Goal: Information Seeking & Learning: Learn about a topic

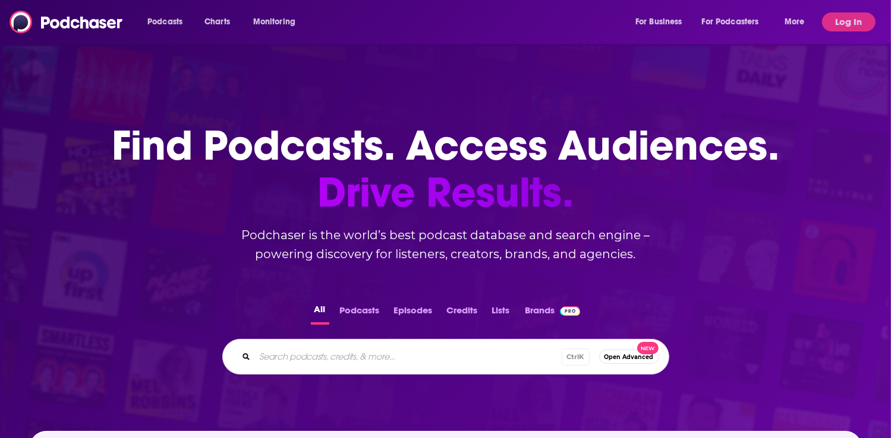
click at [857, 26] on button "Log In" at bounding box center [848, 21] width 53 height 19
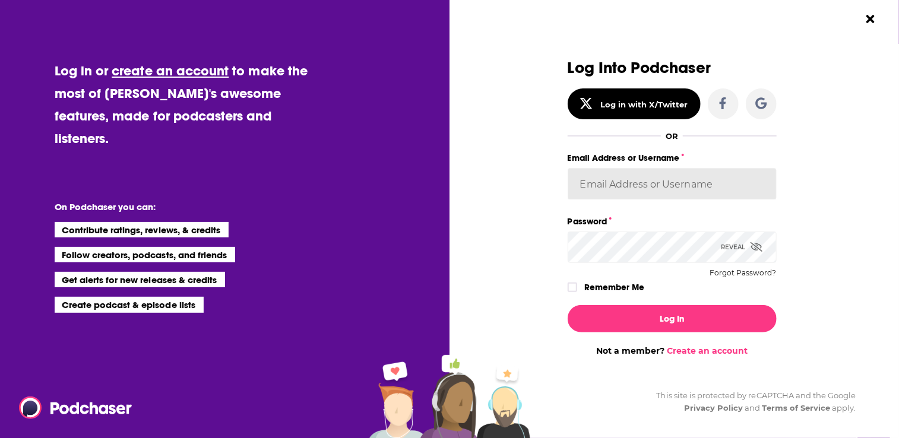
type input "[PERSON_NAME][EMAIL_ADDRESS][PERSON_NAME][DOMAIN_NAME]"
click at [625, 286] on label "Remember Me" at bounding box center [615, 287] width 60 height 15
click at [576, 293] on input "rememberMe" at bounding box center [572, 293] width 7 height 0
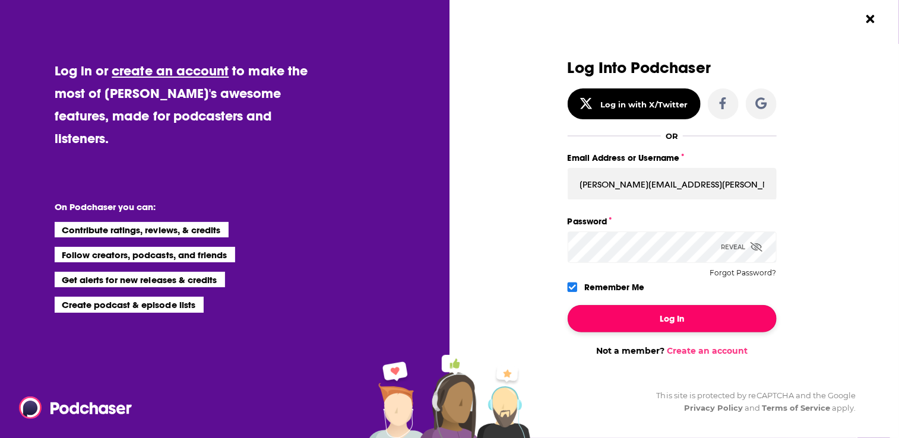
click at [654, 320] on button "Log In" at bounding box center [672, 318] width 209 height 27
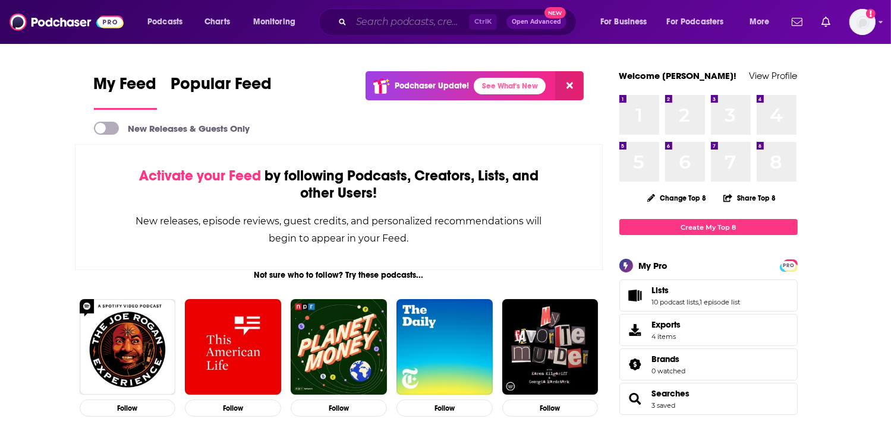
click at [429, 20] on input "Search podcasts, credits, & more..." at bounding box center [410, 21] width 118 height 19
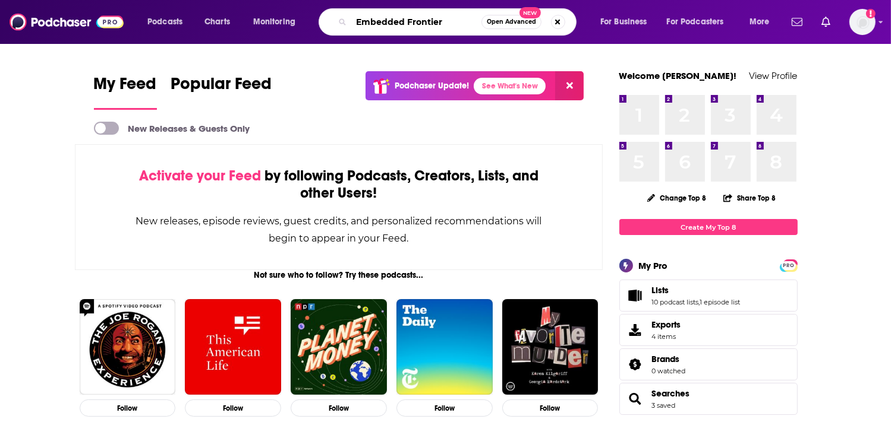
type input "Embedded Frontier"
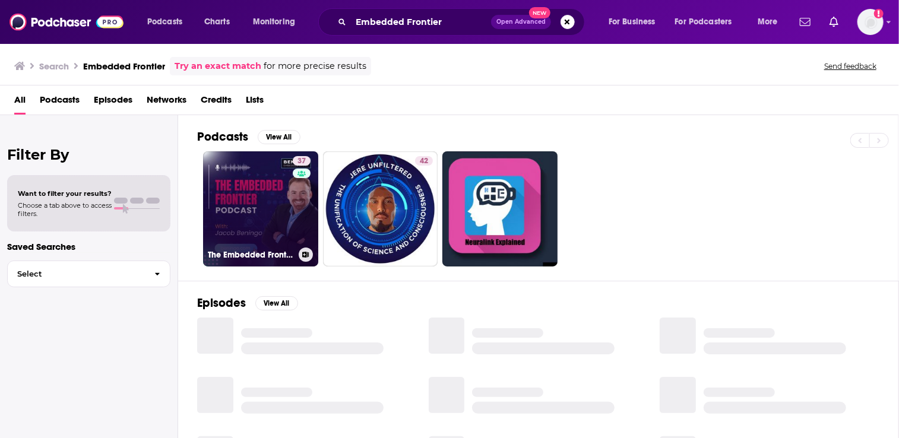
click at [277, 212] on link "37 The Embedded Frontier" at bounding box center [260, 208] width 115 height 115
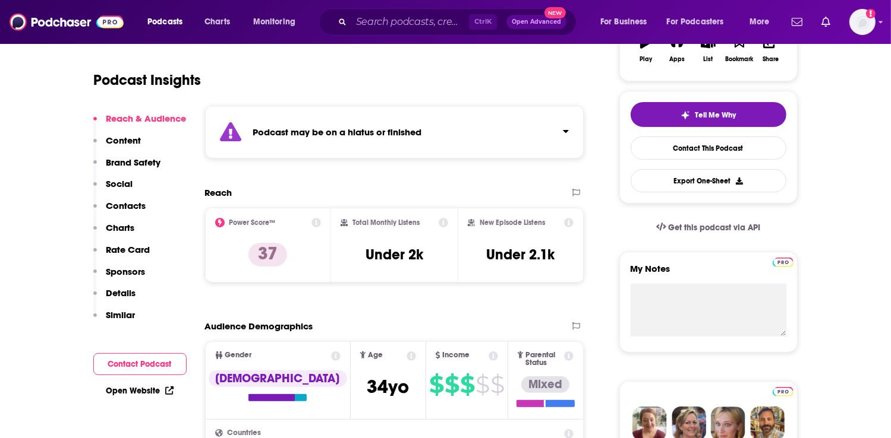
scroll to position [238, 0]
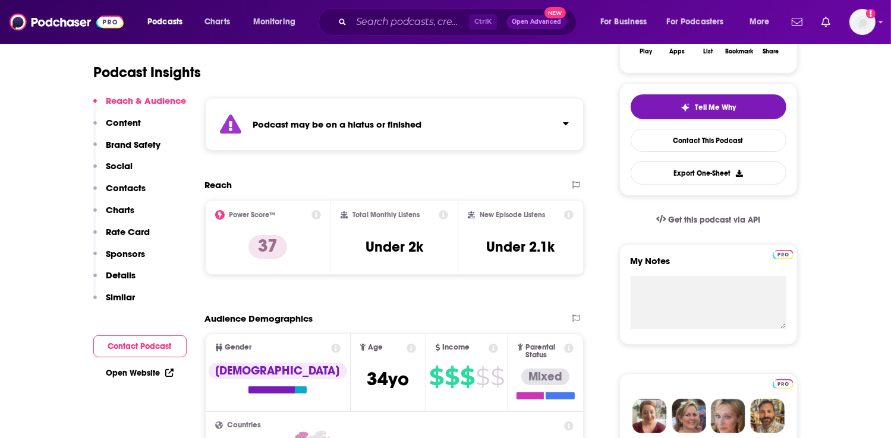
click at [568, 122] on icon "Click to expand status details" at bounding box center [566, 124] width 6 height 10
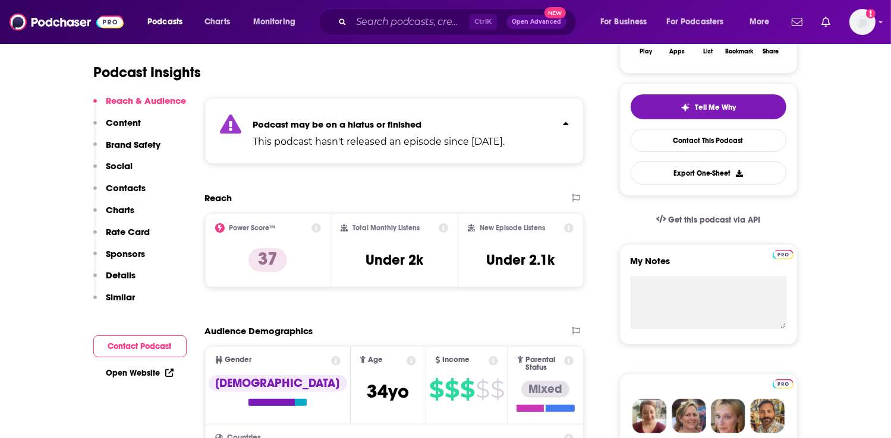
click at [568, 122] on icon "Click to expand status details" at bounding box center [566, 124] width 6 height 10
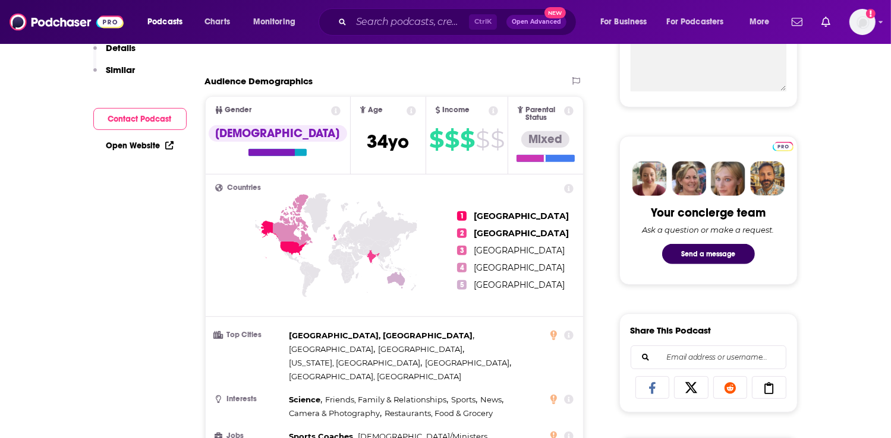
scroll to position [0, 0]
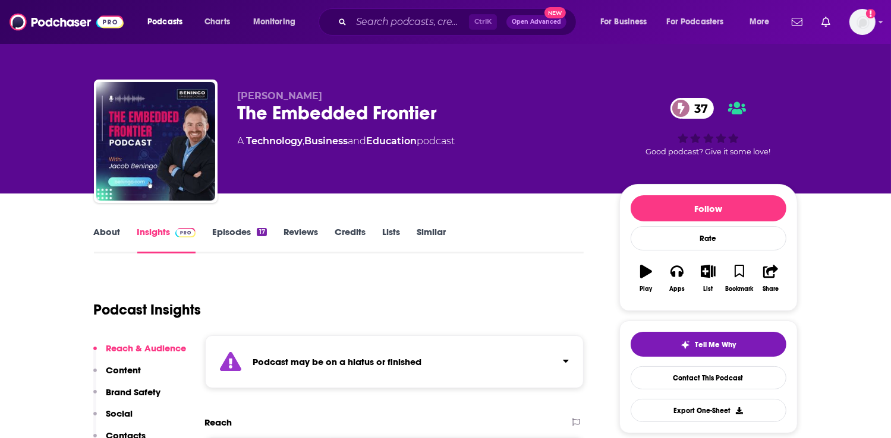
click at [242, 241] on link "Episodes 17" at bounding box center [239, 239] width 54 height 27
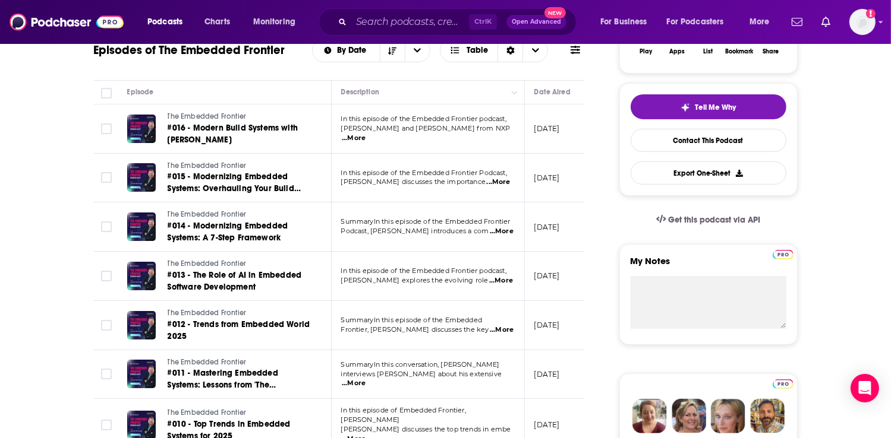
click at [492, 285] on span "...More" at bounding box center [501, 281] width 24 height 10
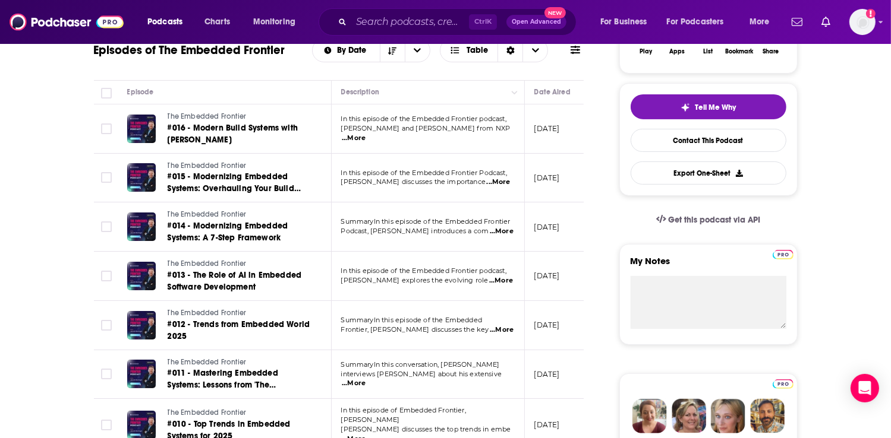
click at [499, 229] on span "...More" at bounding box center [502, 232] width 24 height 10
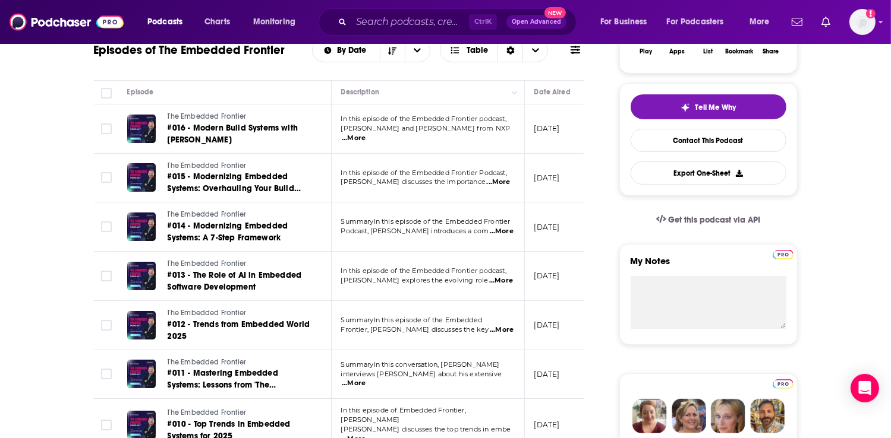
click at [365, 134] on span "...More" at bounding box center [354, 139] width 24 height 10
drag, startPoint x: 589, startPoint y: 185, endPoint x: 583, endPoint y: 190, distance: 7.2
click at [499, 181] on span "...More" at bounding box center [499, 183] width 24 height 10
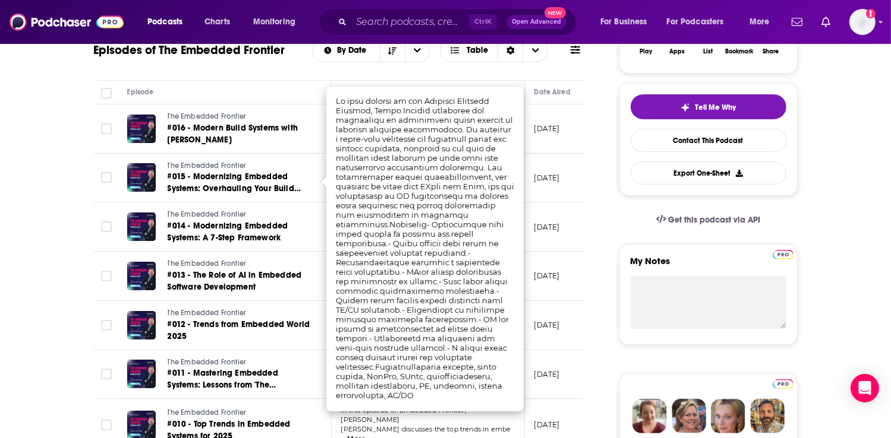
click at [560, 281] on p "[DATE]" at bounding box center [547, 276] width 26 height 10
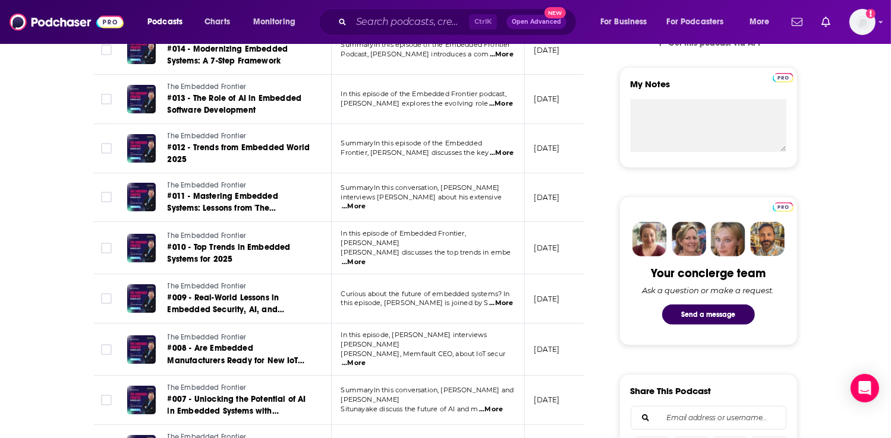
scroll to position [416, 0]
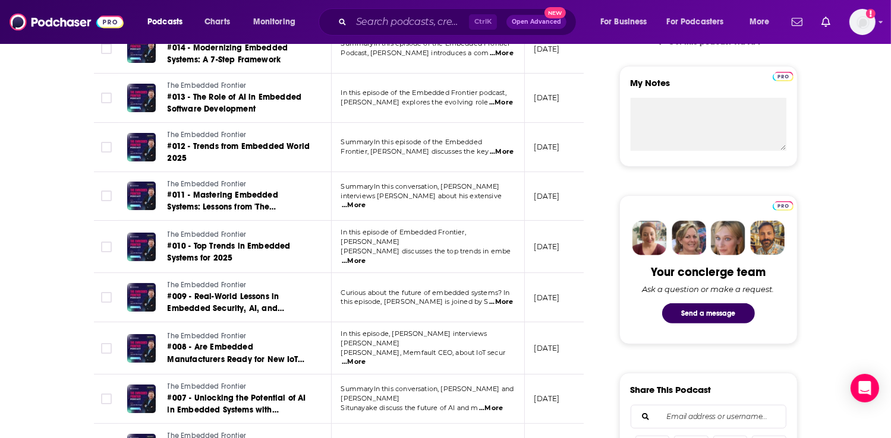
click at [497, 156] on td "SummaryIn this episode of the Embedded Frontier, [PERSON_NAME] discusses the ke…" at bounding box center [428, 147] width 193 height 49
click at [497, 150] on span "...More" at bounding box center [502, 152] width 24 height 10
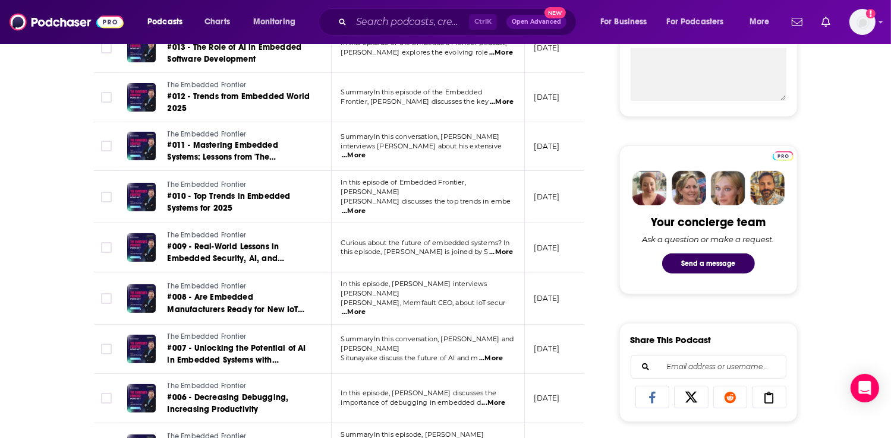
scroll to position [535, 0]
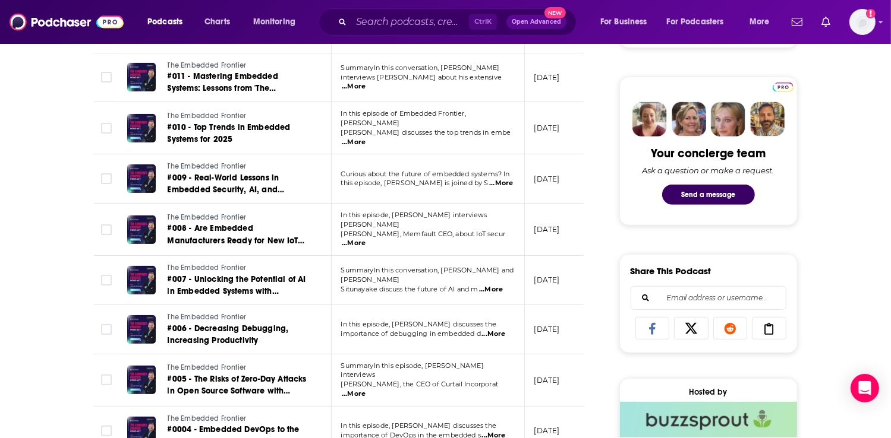
click at [365, 239] on span "...More" at bounding box center [354, 244] width 24 height 10
click at [499, 330] on span "...More" at bounding box center [493, 335] width 24 height 10
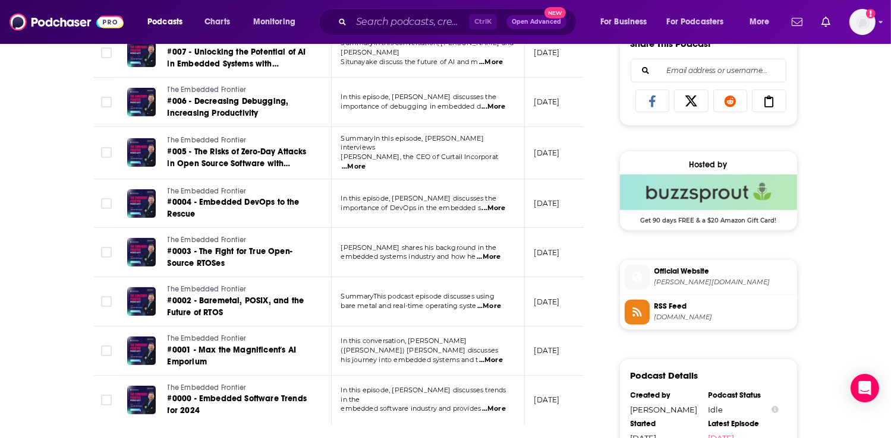
scroll to position [832, 0]
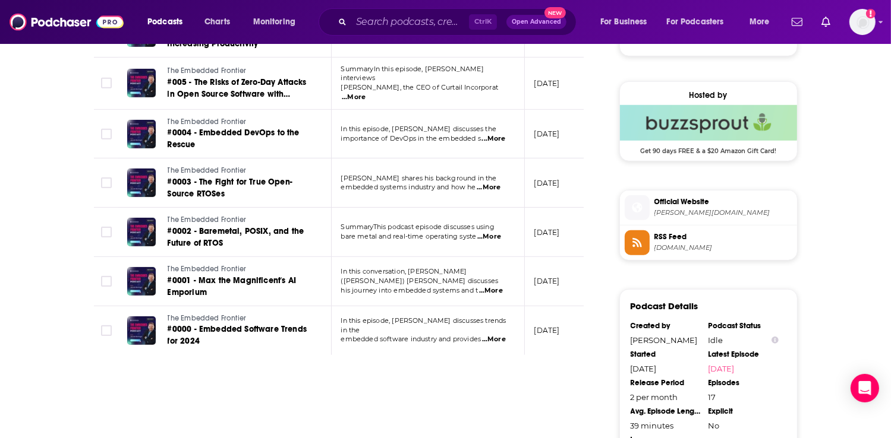
click at [495, 286] on span "...More" at bounding box center [491, 291] width 24 height 10
click at [587, 300] on div "About Insights Episodes 17 Reviews Credits Lists Similar Episodes of The Embedd…" at bounding box center [347, 173] width 544 height 1560
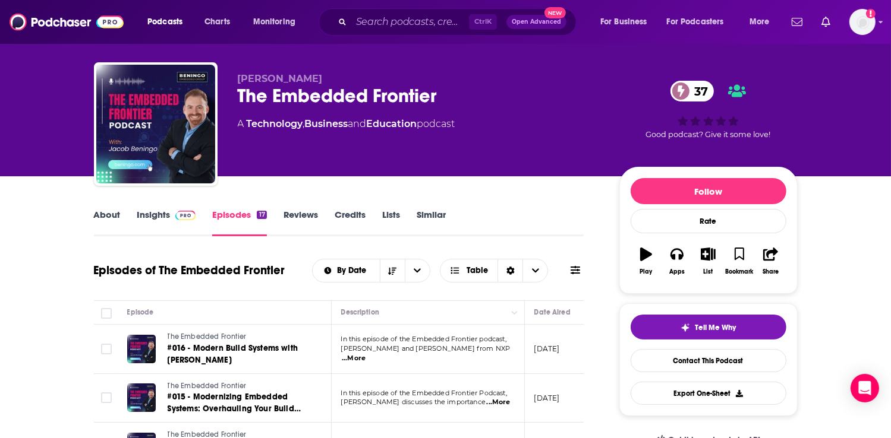
scroll to position [0, 0]
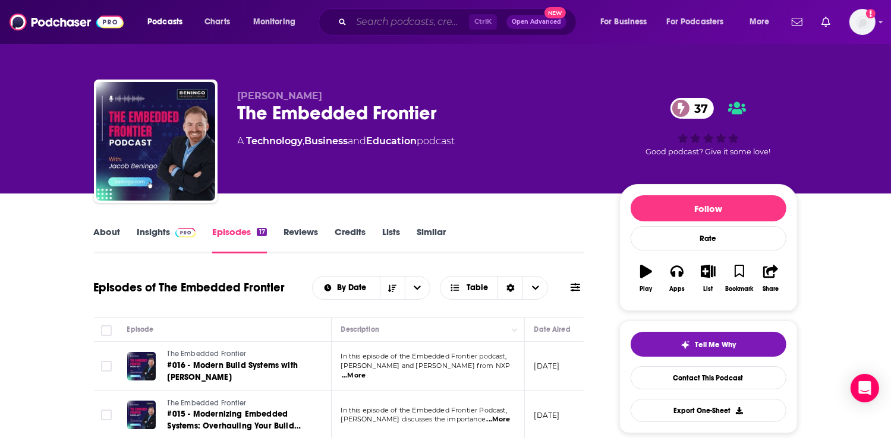
click at [402, 21] on input "Search podcasts, credits, & more..." at bounding box center [410, 21] width 118 height 19
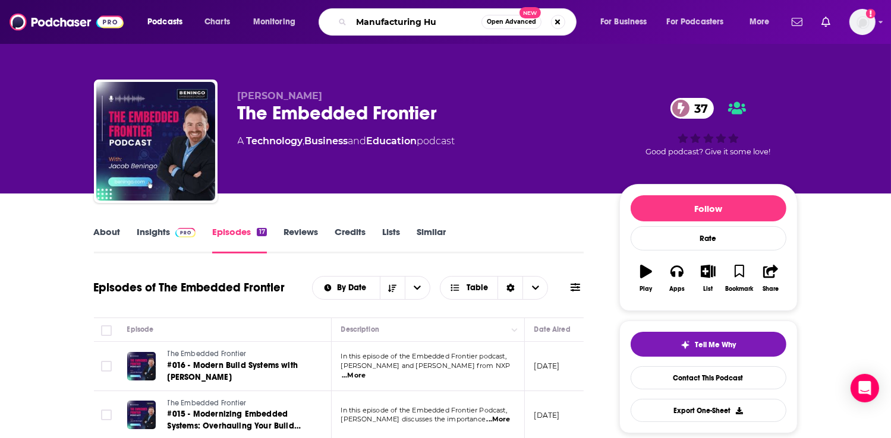
type input "Manufacturing Hub"
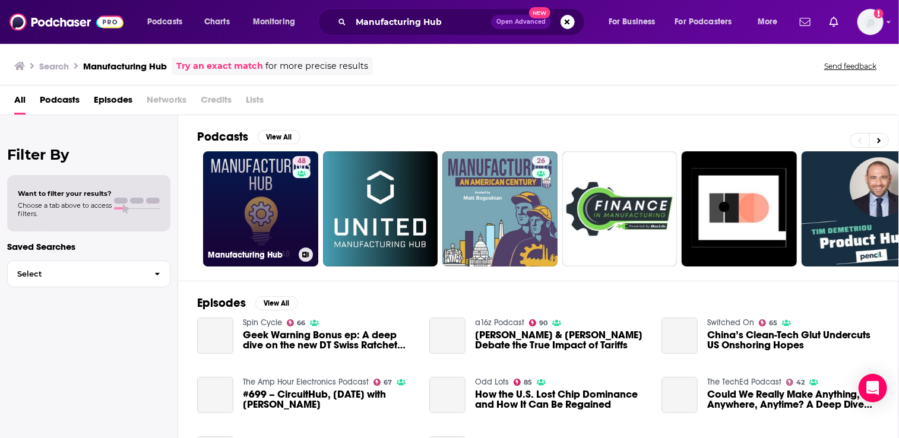
click at [269, 204] on link "48 Manufacturing Hub" at bounding box center [260, 208] width 115 height 115
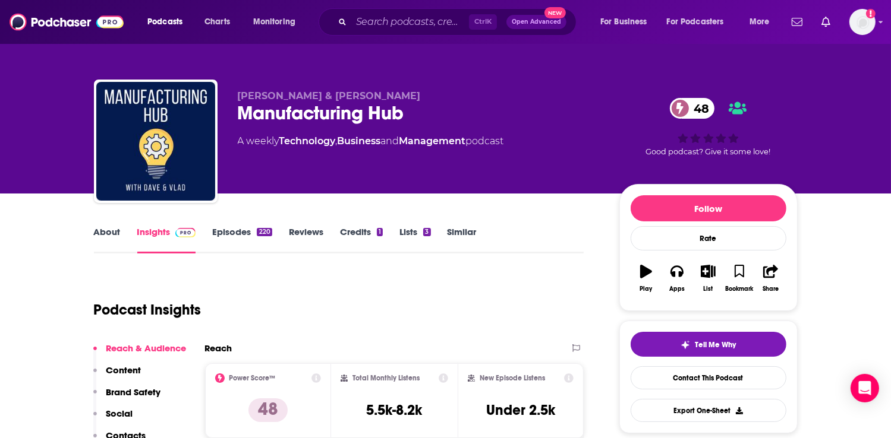
click at [230, 241] on link "Episodes 220" at bounding box center [241, 239] width 59 height 27
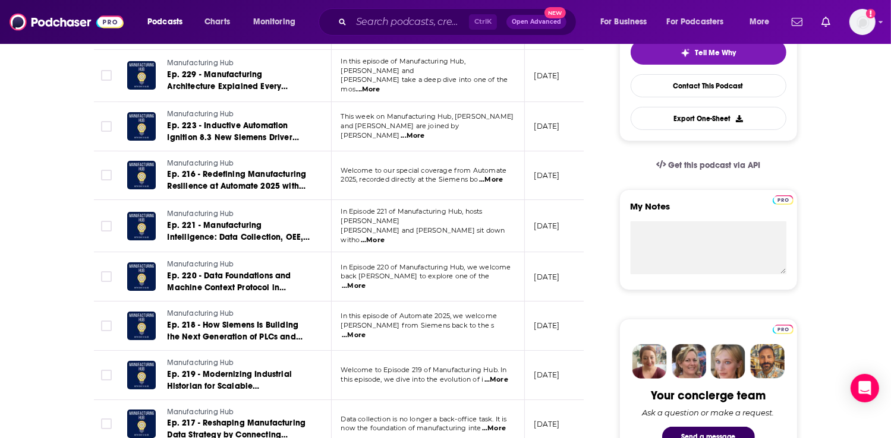
scroll to position [297, 0]
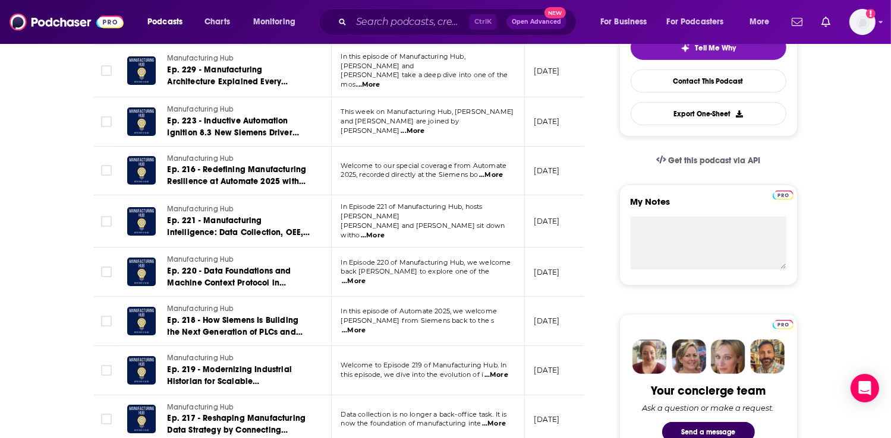
click at [380, 80] on span "...More" at bounding box center [368, 85] width 24 height 10
click at [573, 204] on td "[DATE]" at bounding box center [563, 221] width 77 height 52
click at [424, 127] on span "...More" at bounding box center [412, 132] width 24 height 10
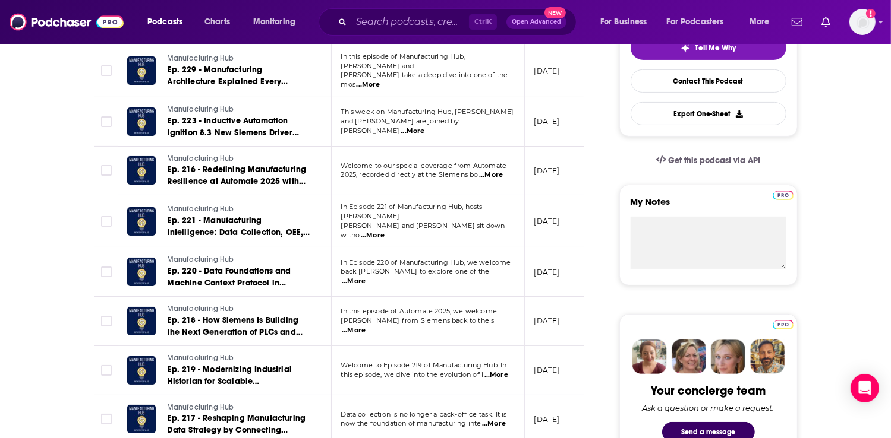
click at [497, 172] on span "...More" at bounding box center [491, 176] width 24 height 10
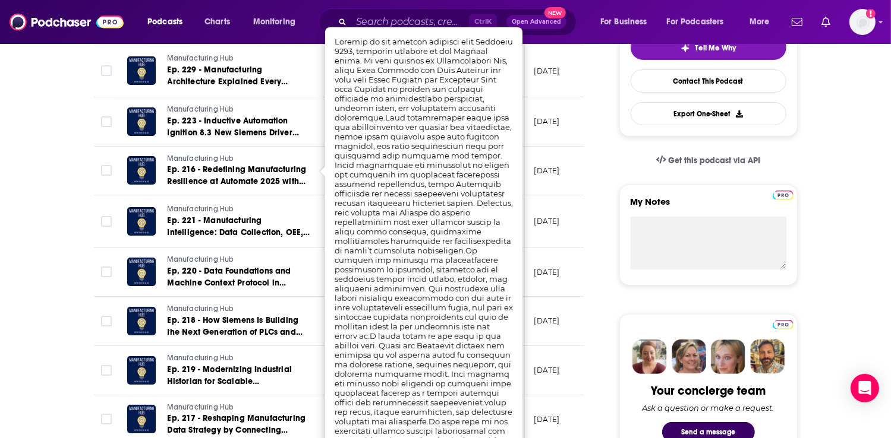
click at [572, 181] on td "[DATE]" at bounding box center [563, 171] width 77 height 49
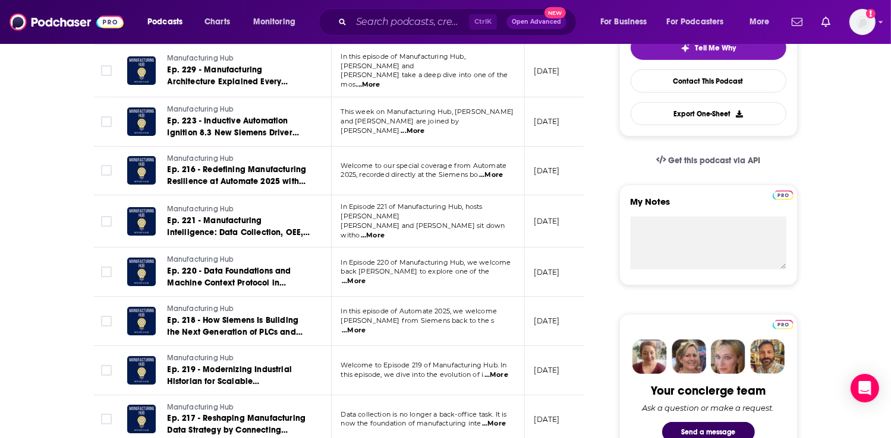
click at [384, 231] on span "...More" at bounding box center [373, 236] width 24 height 10
drag, startPoint x: 465, startPoint y: 200, endPoint x: 482, endPoint y: 225, distance: 30.0
click at [384, 231] on span "...More" at bounding box center [373, 236] width 24 height 10
drag, startPoint x: 425, startPoint y: 212, endPoint x: 453, endPoint y: 252, distance: 49.1
click at [384, 231] on span "...More" at bounding box center [373, 236] width 24 height 10
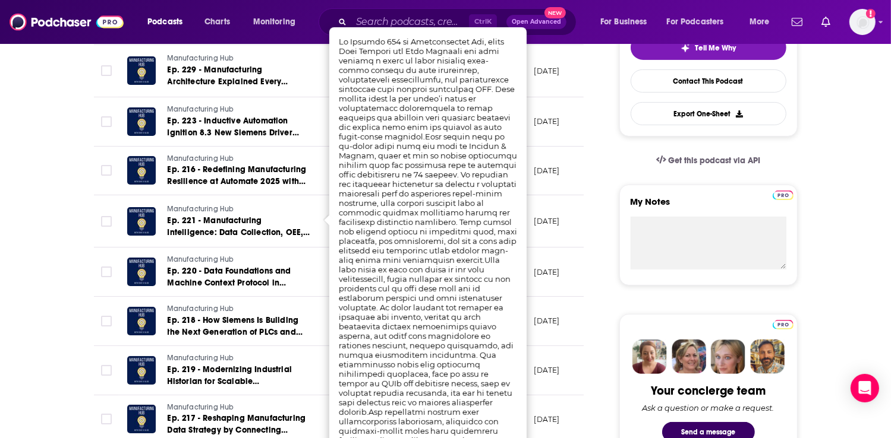
click at [558, 240] on td "[DATE]" at bounding box center [563, 221] width 77 height 52
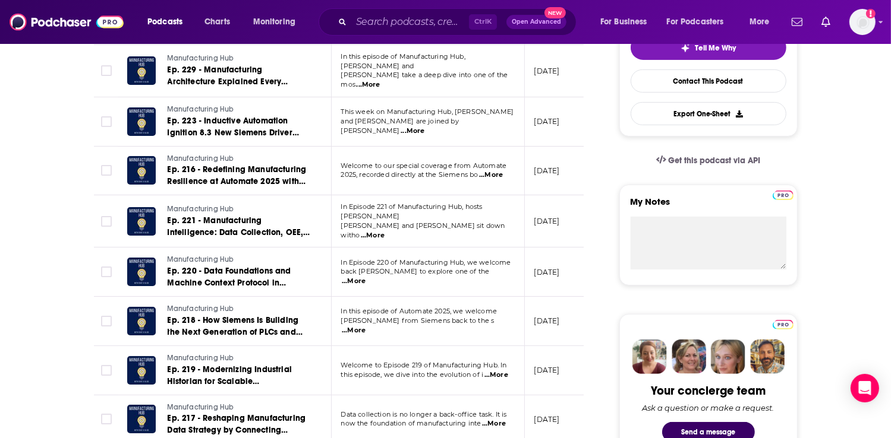
scroll to position [356, 0]
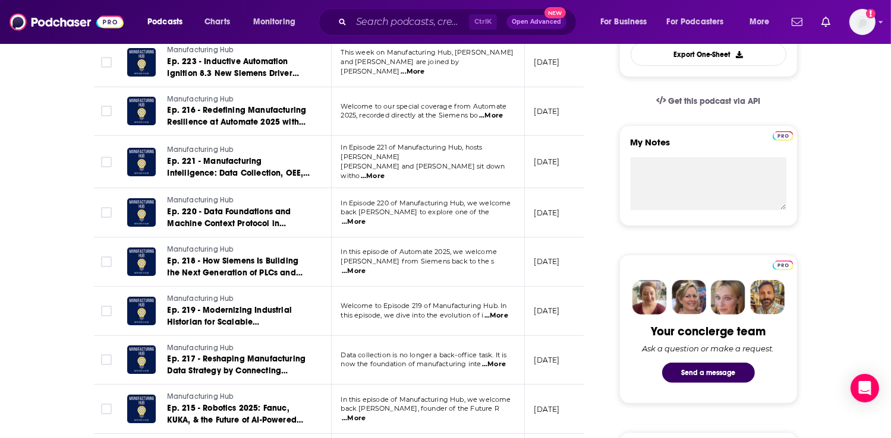
click at [365, 267] on span "...More" at bounding box center [354, 272] width 24 height 10
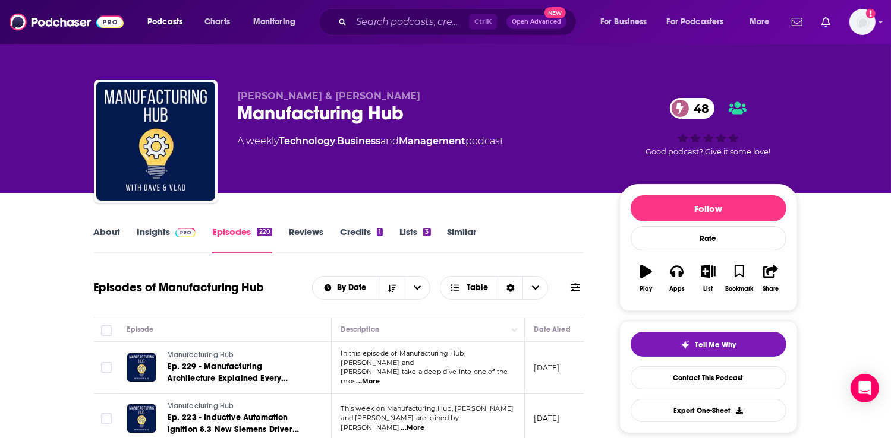
click at [95, 242] on link "About" at bounding box center [107, 239] width 27 height 27
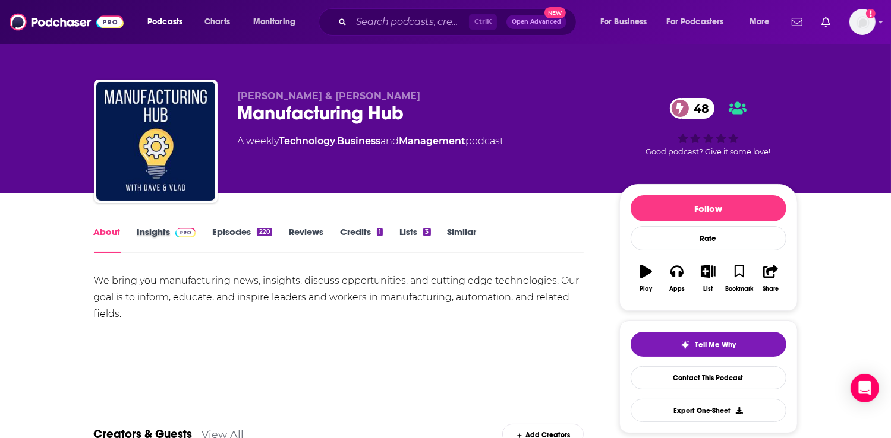
click at [205, 236] on div "Insights" at bounding box center [174, 239] width 75 height 27
click at [245, 234] on link "Episodes 220" at bounding box center [241, 239] width 59 height 27
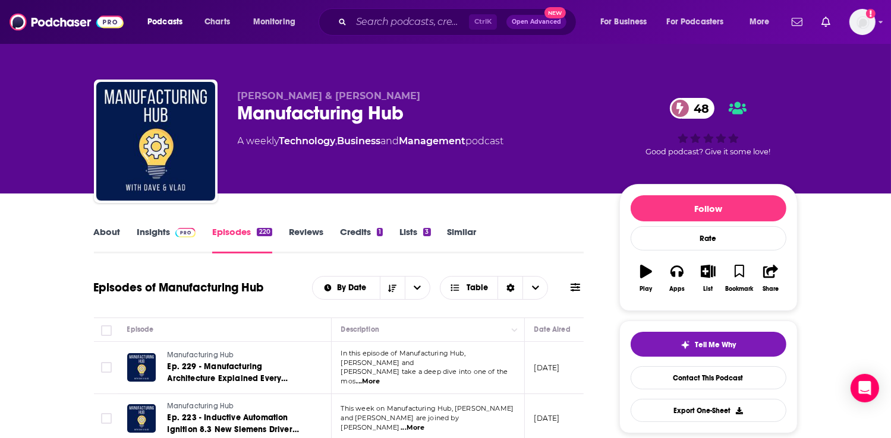
click at [101, 233] on link "About" at bounding box center [107, 239] width 27 height 27
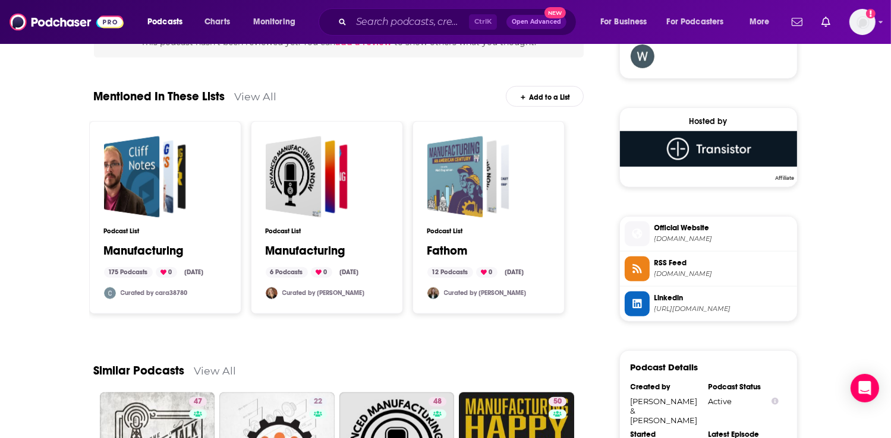
scroll to position [1069, 0]
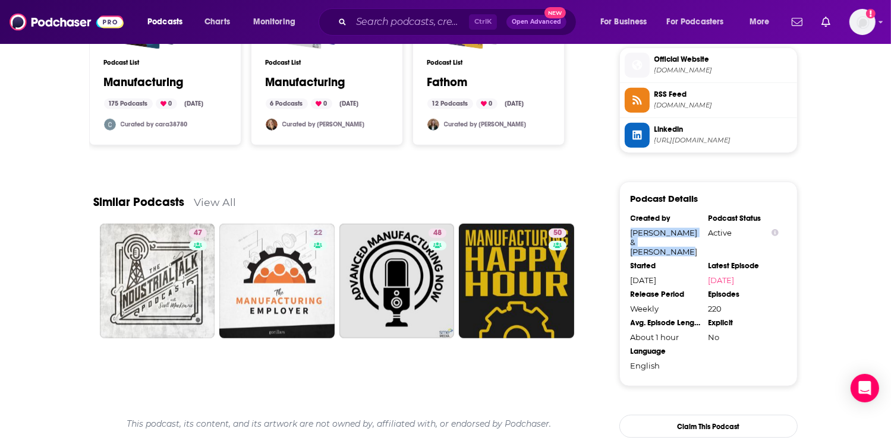
drag, startPoint x: 631, startPoint y: 230, endPoint x: 679, endPoint y: 241, distance: 49.3
click at [679, 241] on div "[PERSON_NAME] & [PERSON_NAME]" at bounding box center [665, 242] width 70 height 29
copy div "[PERSON_NAME] & [PERSON_NAME]"
click at [679, 241] on div "[PERSON_NAME] & [PERSON_NAME]" at bounding box center [665, 242] width 70 height 29
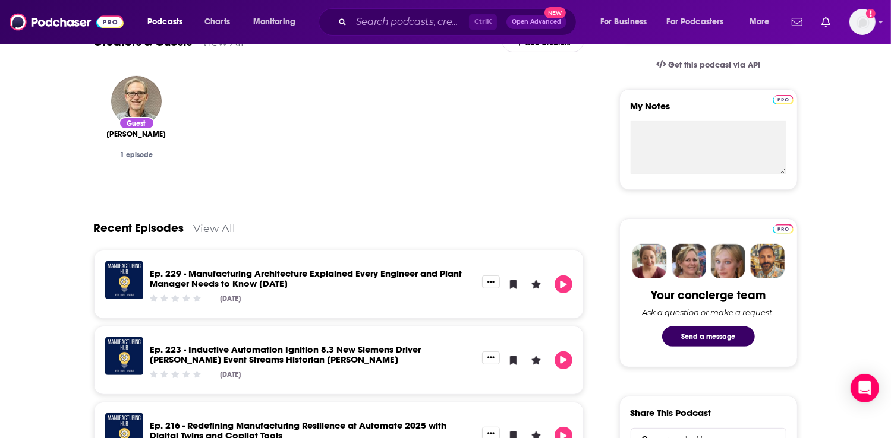
scroll to position [238, 0]
